Goal: Task Accomplishment & Management: Manage account settings

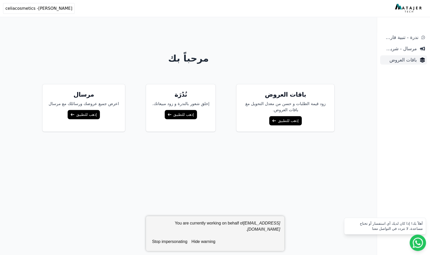
click at [400, 61] on span "باقات العروض" at bounding box center [399, 59] width 35 height 7
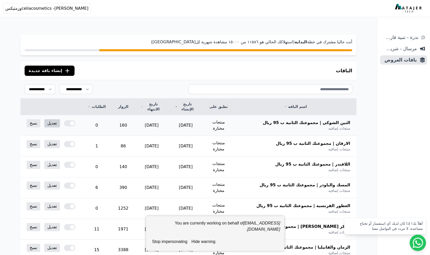
click at [49, 120] on link "تعديل" at bounding box center [52, 123] width 16 height 8
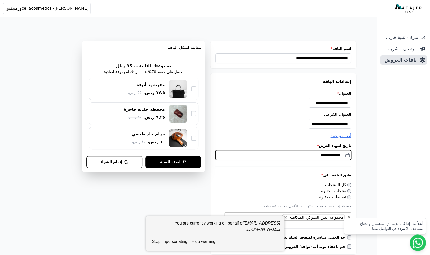
click at [320, 152] on input "**********" at bounding box center [283, 155] width 136 height 10
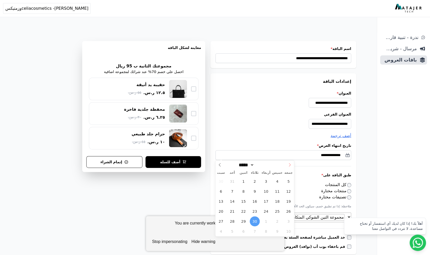
click at [289, 164] on icon at bounding box center [290, 165] width 4 height 4
select select "*"
click at [265, 180] on span "1" at bounding box center [266, 181] width 10 height 10
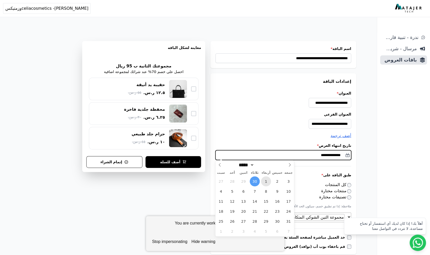
type input "**********"
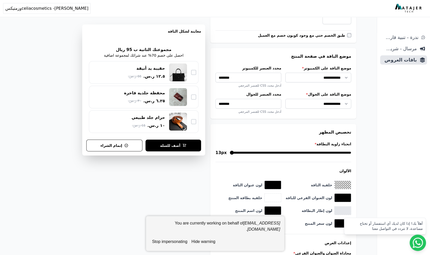
scroll to position [504, 0]
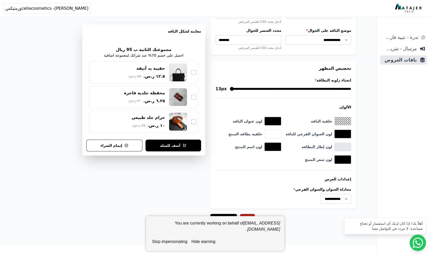
click at [206, 244] on button "hide warning" at bounding box center [203, 241] width 28 height 10
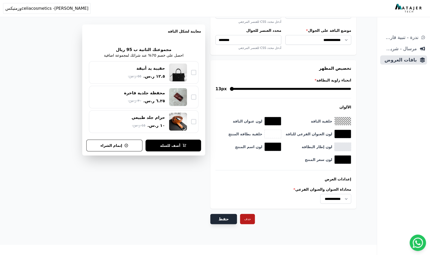
click at [221, 221] on button "حفظ" at bounding box center [223, 219] width 27 height 10
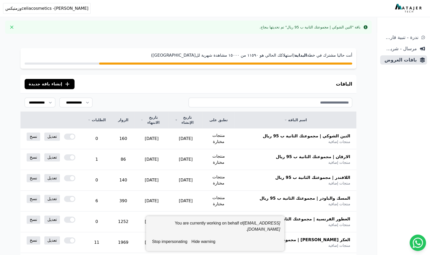
click at [173, 240] on button "stop impersonating" at bounding box center [169, 241] width 39 height 10
